Goal: Task Accomplishment & Management: Use online tool/utility

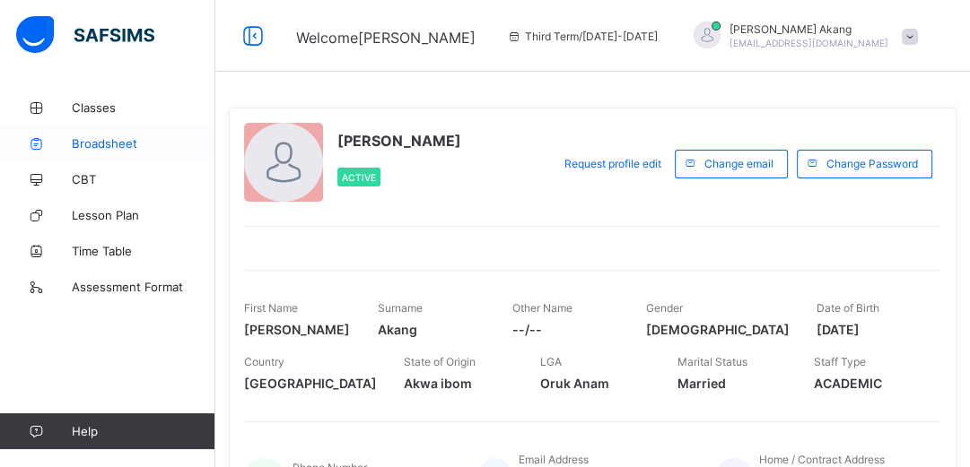
click at [109, 144] on span "Broadsheet" at bounding box center [144, 143] width 144 height 14
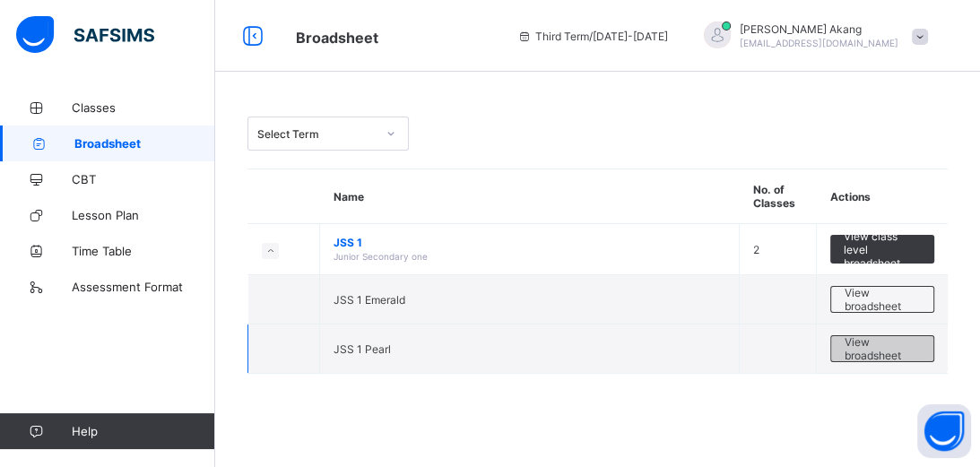
click at [862, 354] on span "View broadsheet" at bounding box center [882, 348] width 75 height 27
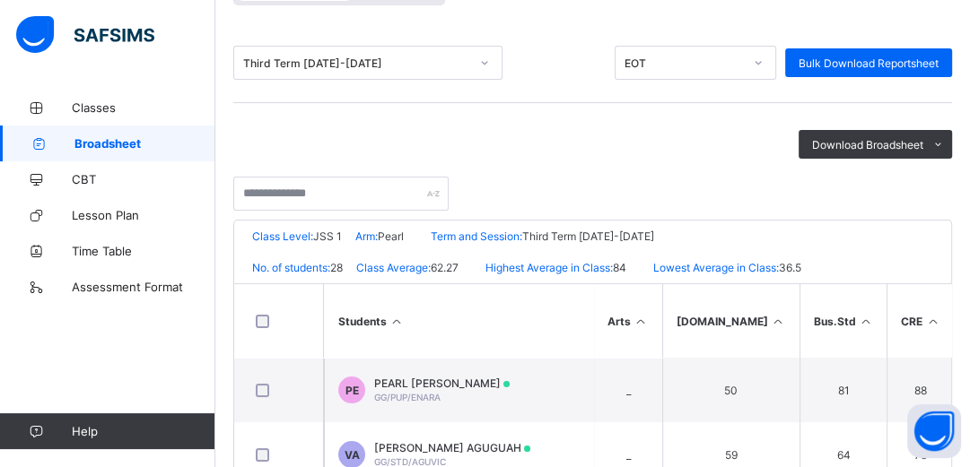
scroll to position [230, 0]
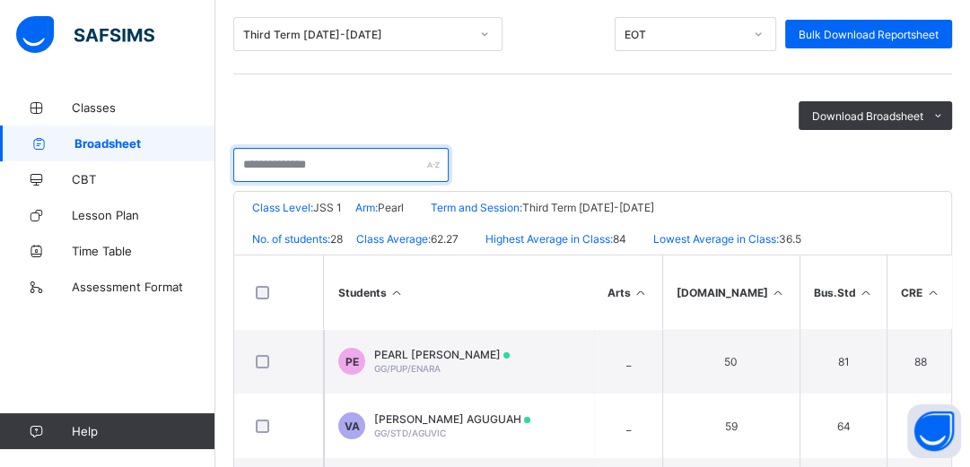
click at [341, 161] on input "text" at bounding box center [340, 165] width 215 height 34
type input "****"
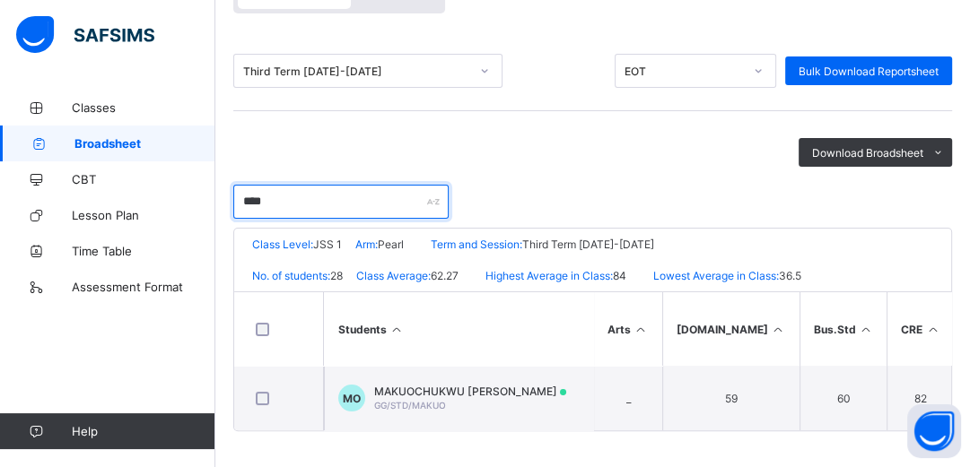
scroll to position [200, 0]
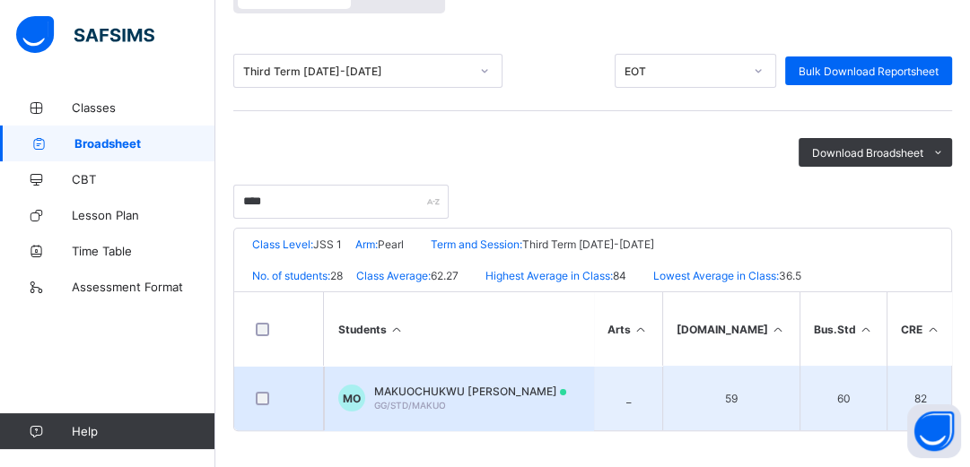
click at [471, 405] on td "MO MAKUOCHUKWU ABEL ODO GG/STD/MAKUO" at bounding box center [458, 398] width 269 height 65
click at [0, 0] on div "Assessments" at bounding box center [0, 0] width 0 height 0
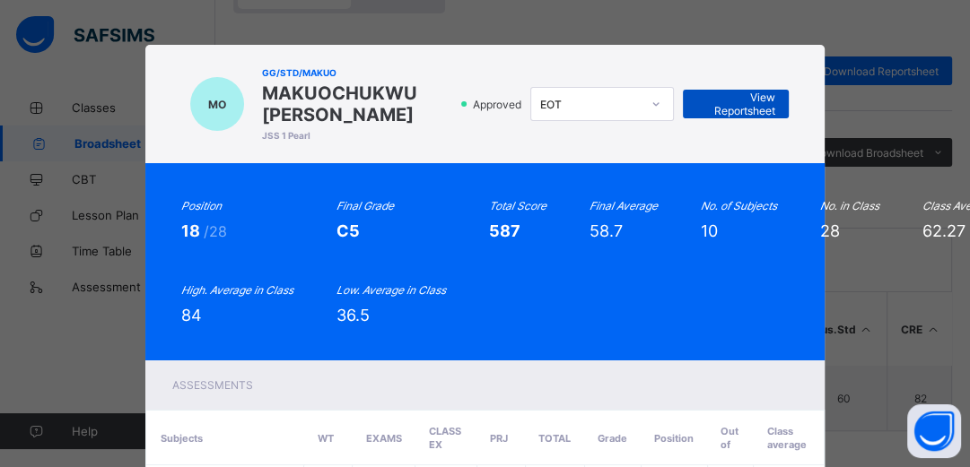
click at [753, 106] on span "View Reportsheet" at bounding box center [735, 104] width 79 height 27
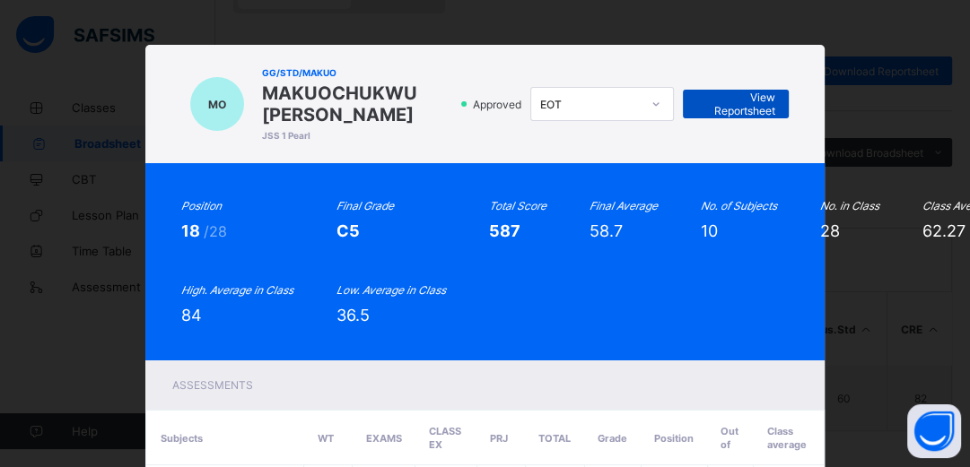
click at [736, 104] on span "View Reportsheet" at bounding box center [735, 104] width 79 height 27
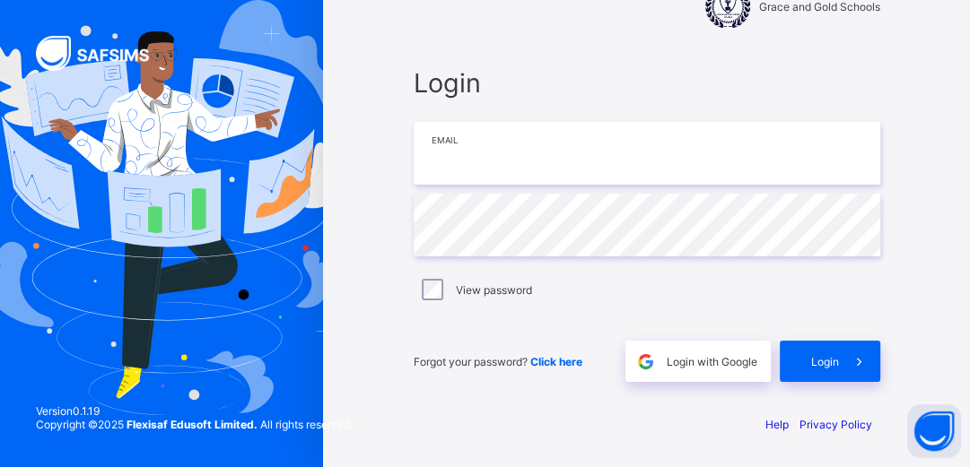
type input "**********"
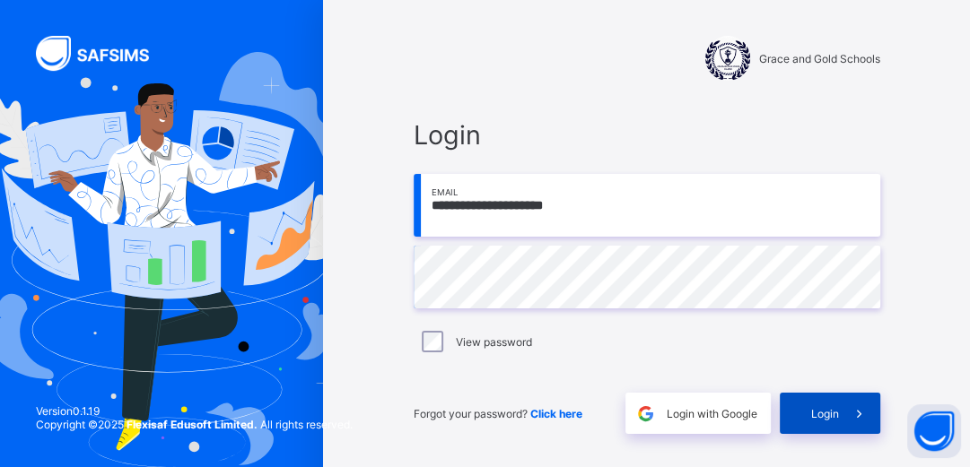
click at [847, 415] on span at bounding box center [859, 413] width 41 height 41
click at [29, 358] on img at bounding box center [162, 259] width 387 height 415
click at [110, 337] on img at bounding box center [162, 259] width 387 height 415
click at [845, 414] on span at bounding box center [859, 413] width 41 height 41
click at [898, 325] on div "**********" at bounding box center [647, 276] width 502 height 351
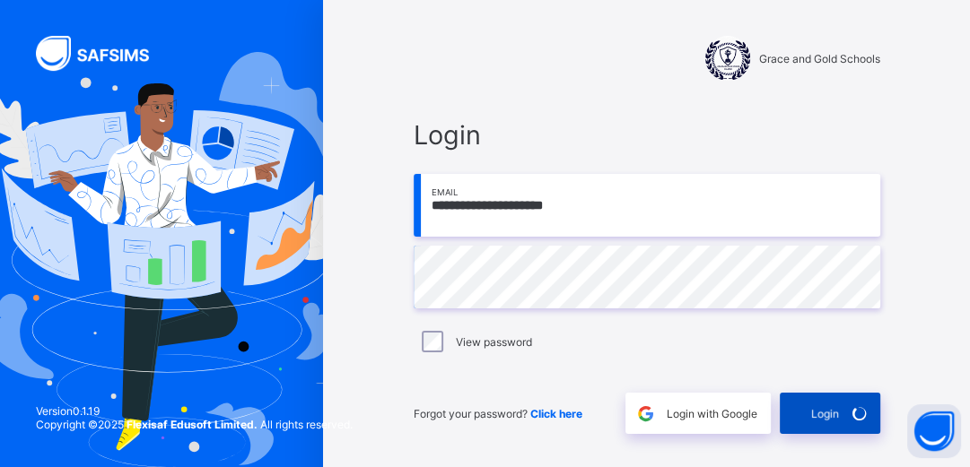
click at [823, 412] on div "Login" at bounding box center [830, 413] width 100 height 41
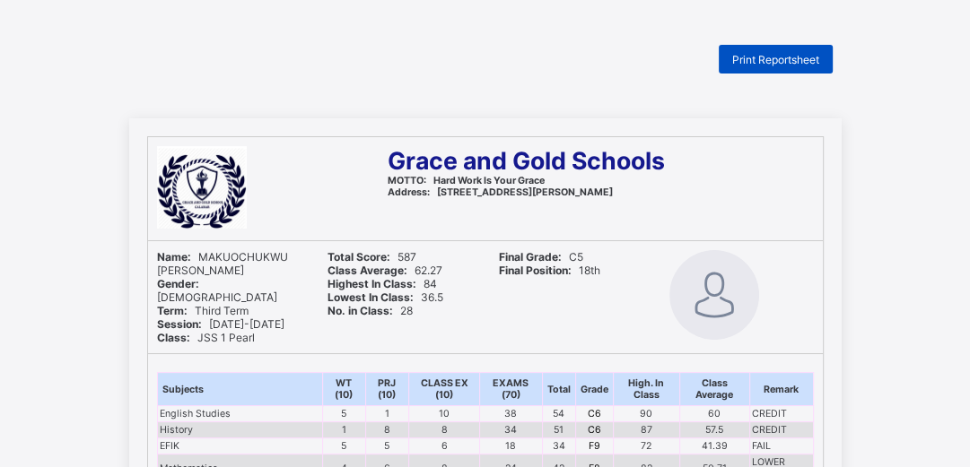
click at [780, 53] on span "Print Reportsheet" at bounding box center [775, 59] width 87 height 13
click at [779, 59] on span "Print Reportsheet" at bounding box center [775, 59] width 87 height 13
click at [764, 61] on span "Print Reportsheet" at bounding box center [775, 59] width 87 height 13
drag, startPoint x: 903, startPoint y: 327, endPoint x: 403, endPoint y: 54, distance: 570.4
click at [403, 54] on div "Print Reportsheet" at bounding box center [485, 59] width 712 height 29
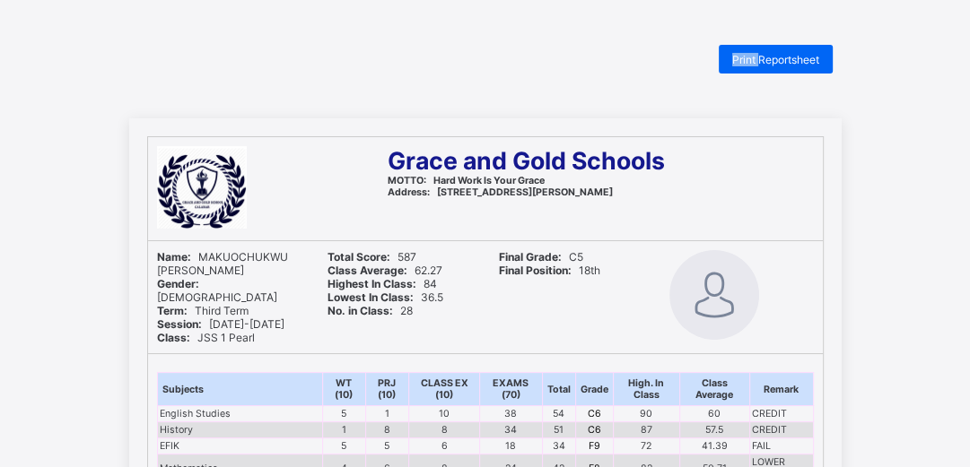
click at [403, 54] on div "Print Reportsheet" at bounding box center [485, 59] width 712 height 29
click at [787, 66] on div "Print Reportsheet" at bounding box center [776, 59] width 114 height 29
click at [774, 65] on span "Print Reportsheet" at bounding box center [775, 59] width 87 height 13
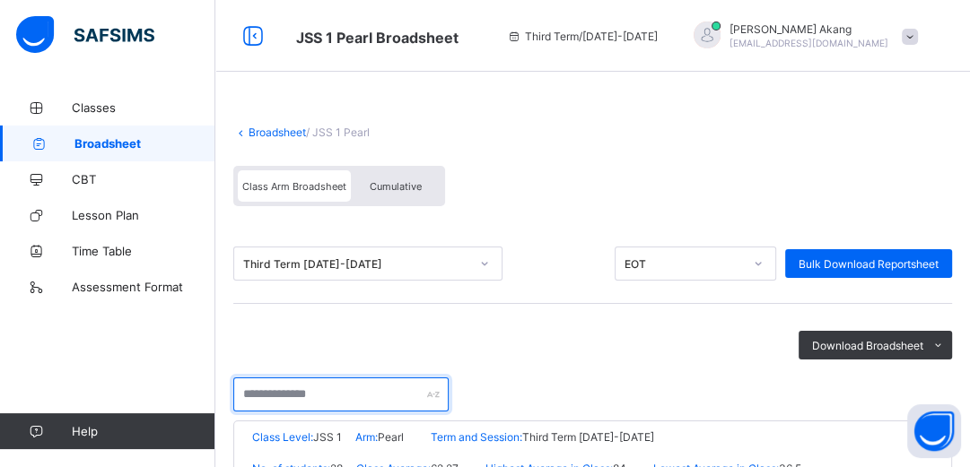
click at [335, 394] on input "text" at bounding box center [340, 395] width 215 height 34
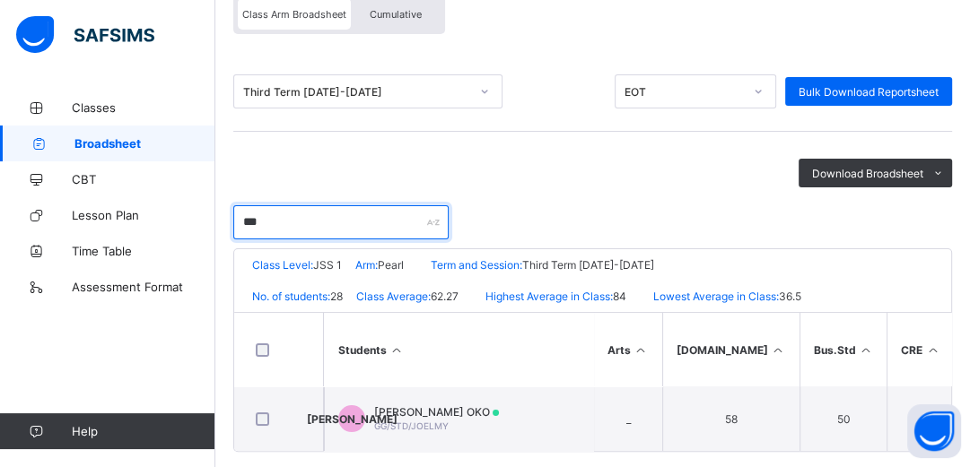
scroll to position [200, 0]
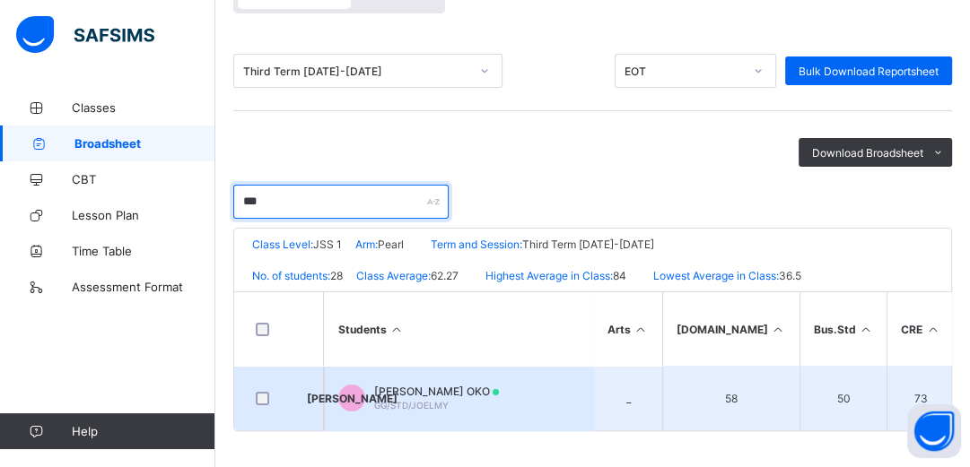
type input "***"
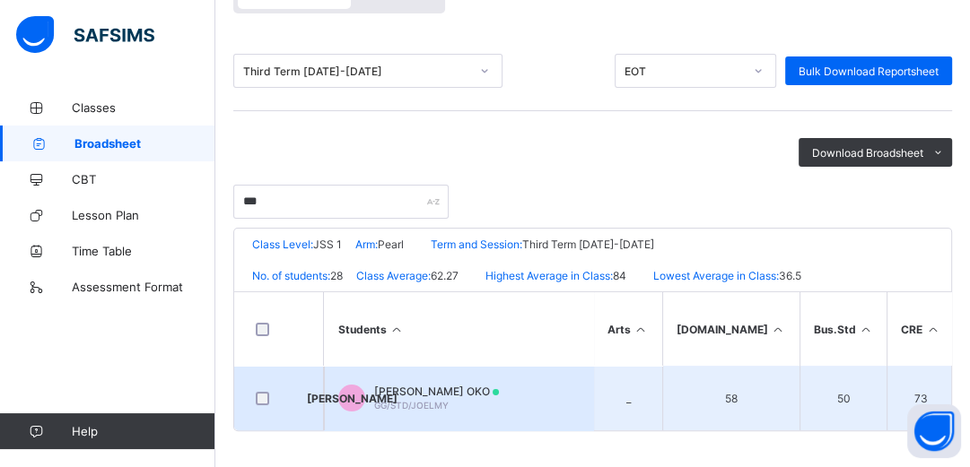
click at [487, 385] on span "[PERSON_NAME] OKO" at bounding box center [436, 391] width 125 height 13
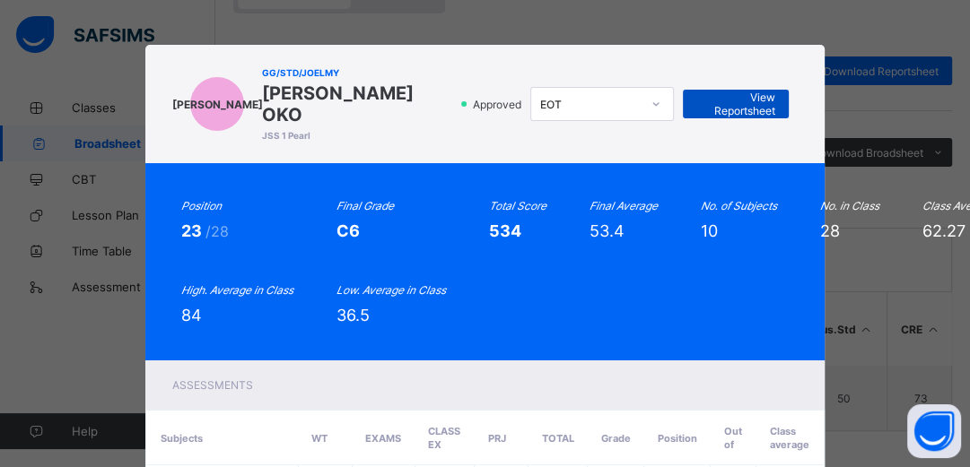
click at [725, 100] on span "View Reportsheet" at bounding box center [735, 104] width 79 height 27
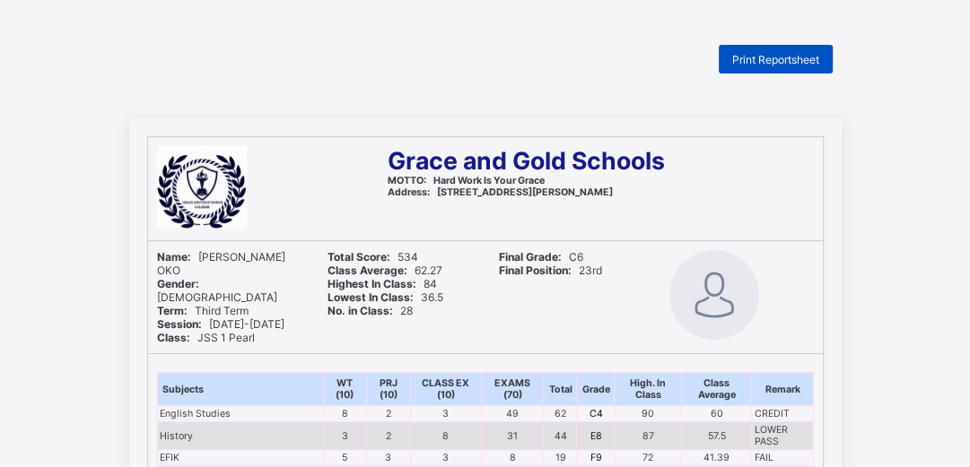
click at [797, 56] on span "Print Reportsheet" at bounding box center [775, 59] width 87 height 13
